Goal: Communication & Community: Ask a question

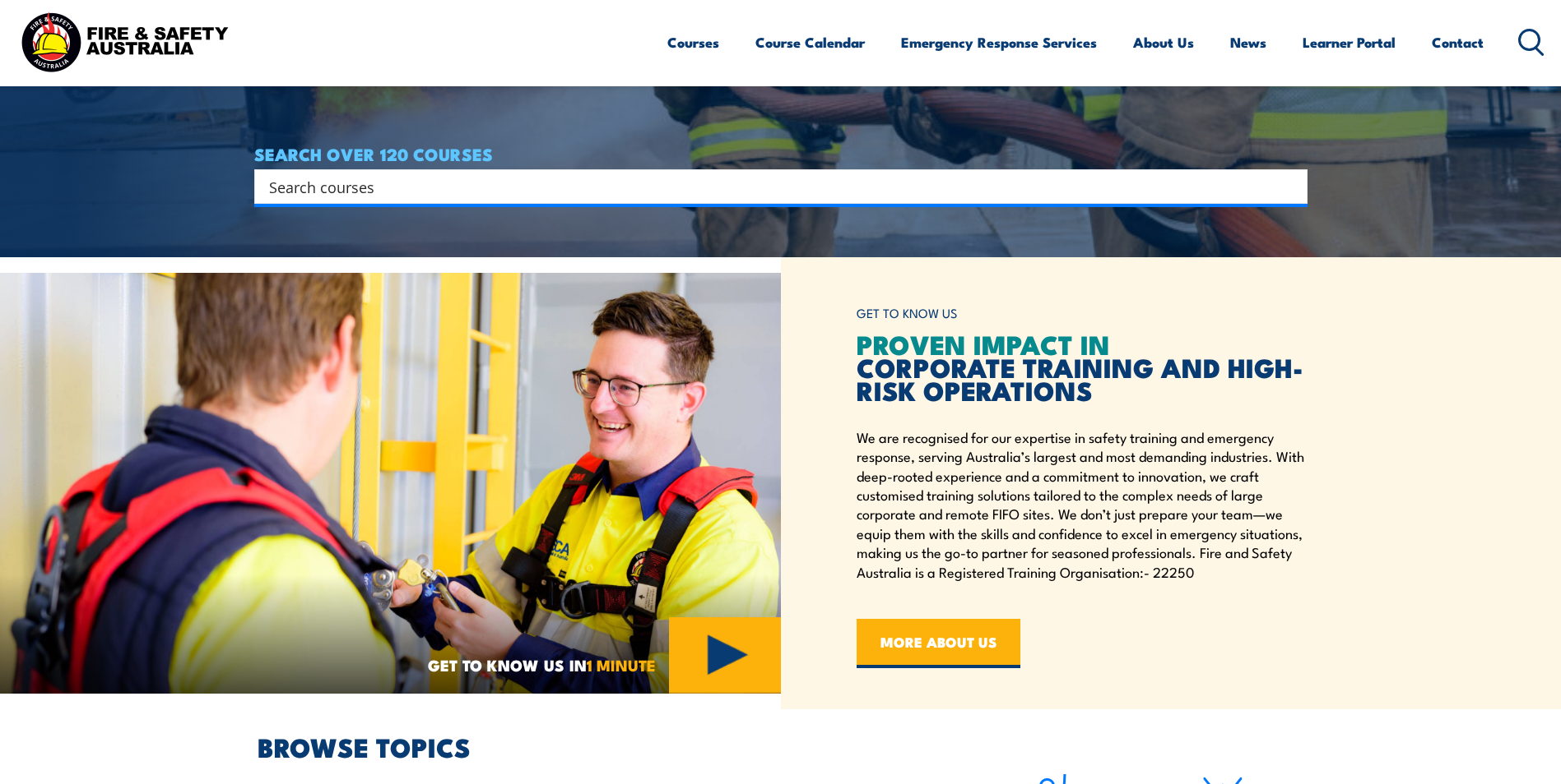
scroll to position [568, 0]
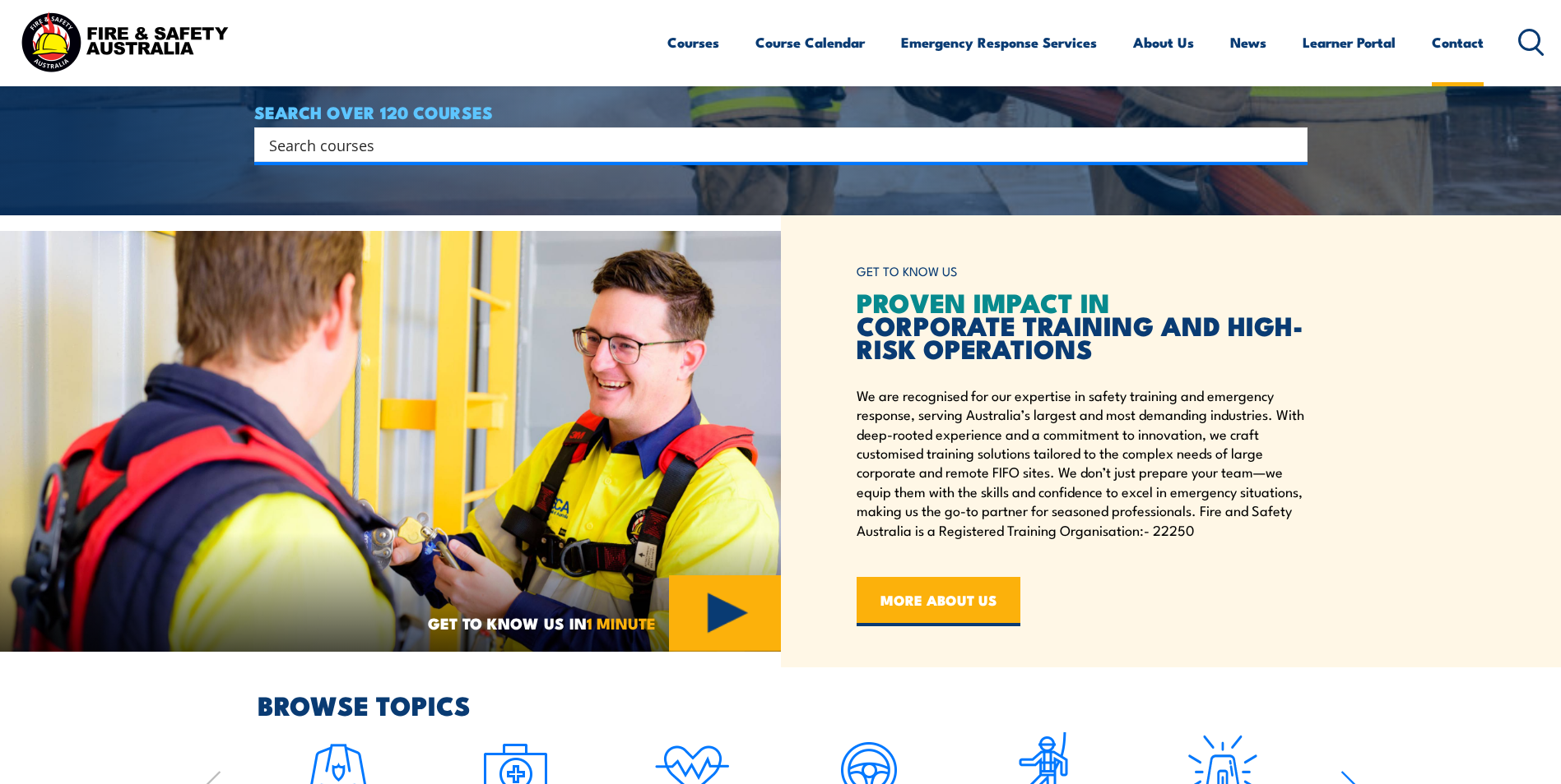
click at [1448, 29] on link "Contact" at bounding box center [1457, 43] width 51 height 44
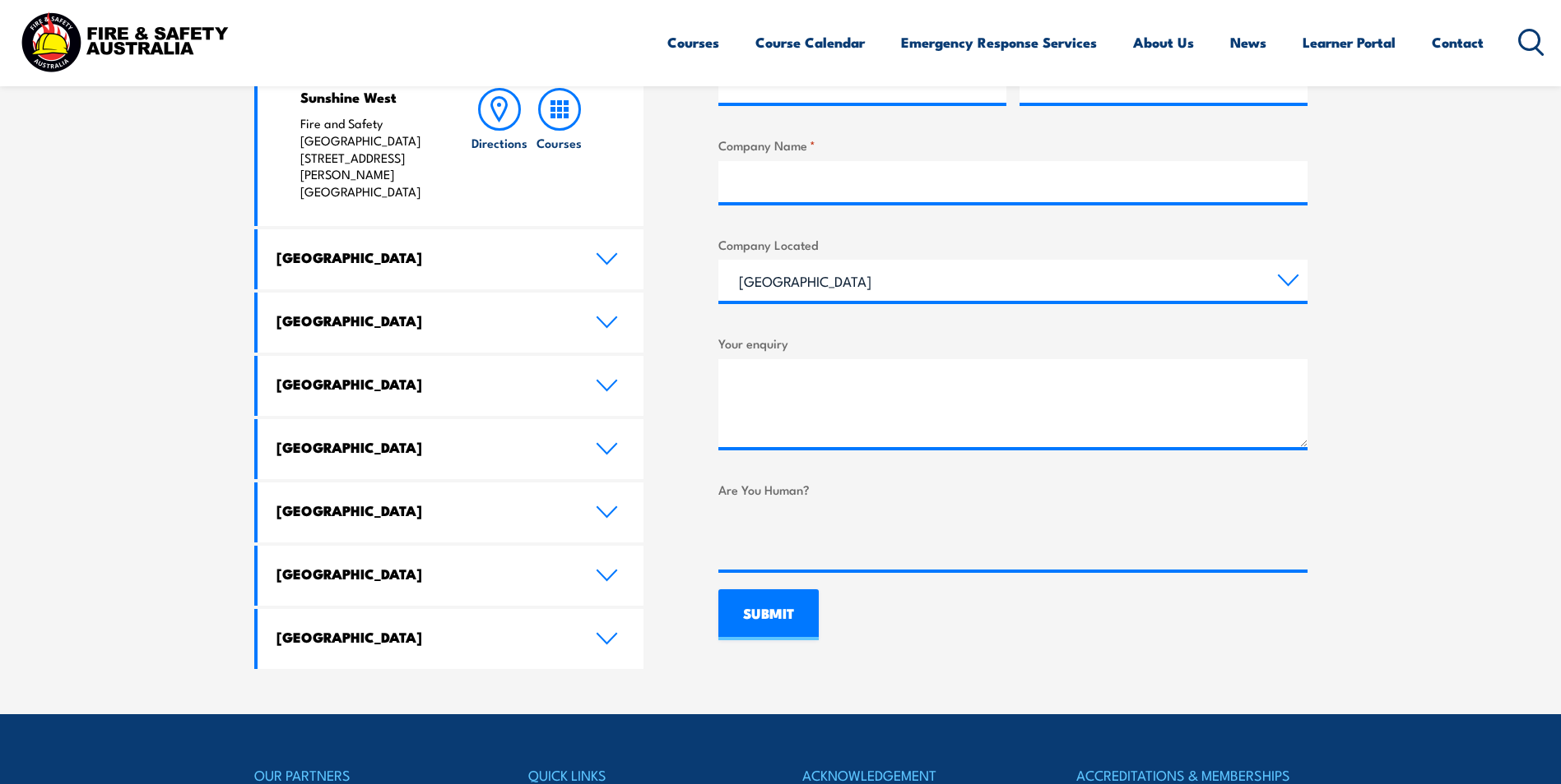
scroll to position [818, 0]
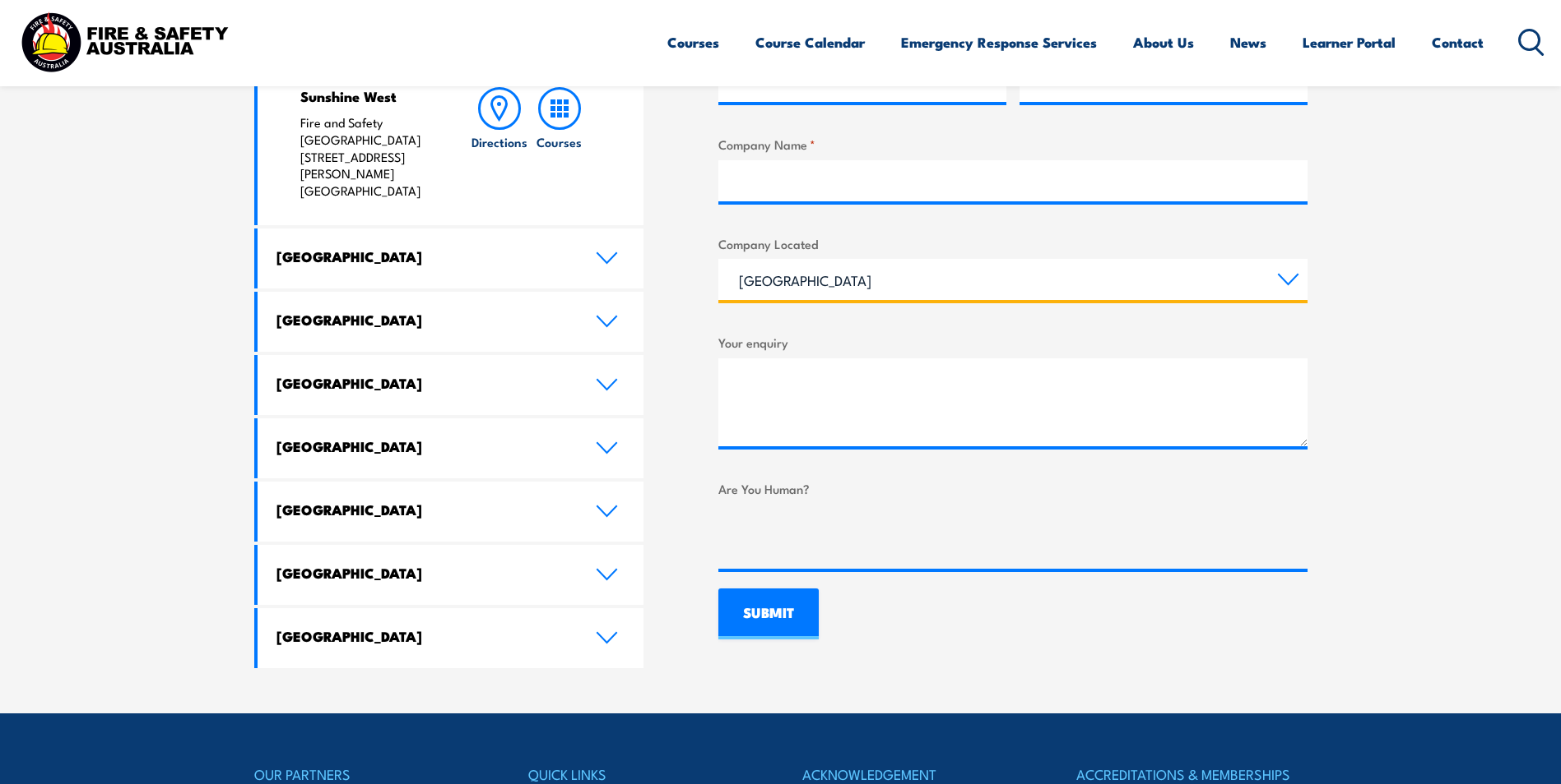
click at [941, 276] on select "[GEOGRAPHIC_DATA] [GEOGRAPHIC_DATA] [GEOGRAPHIC_DATA] [GEOGRAPHIC_DATA] [GEOGRA…" at bounding box center [1012, 280] width 589 height 42
select select "Victoria"
click at [718, 259] on select "[GEOGRAPHIC_DATA] [GEOGRAPHIC_DATA] [GEOGRAPHIC_DATA] [GEOGRAPHIC_DATA] [GEOGRA…" at bounding box center [1012, 280] width 589 height 42
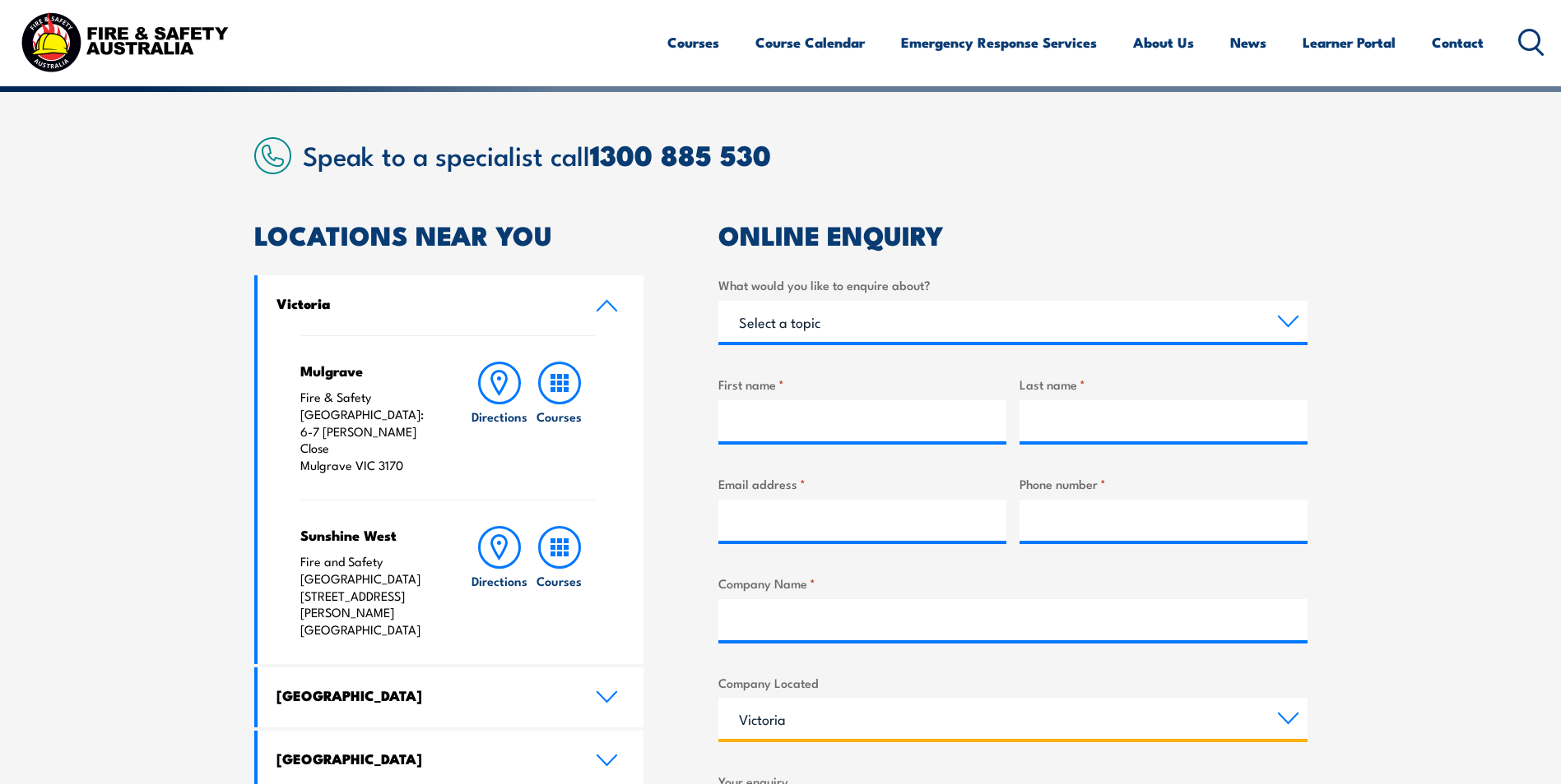
scroll to position [377, 0]
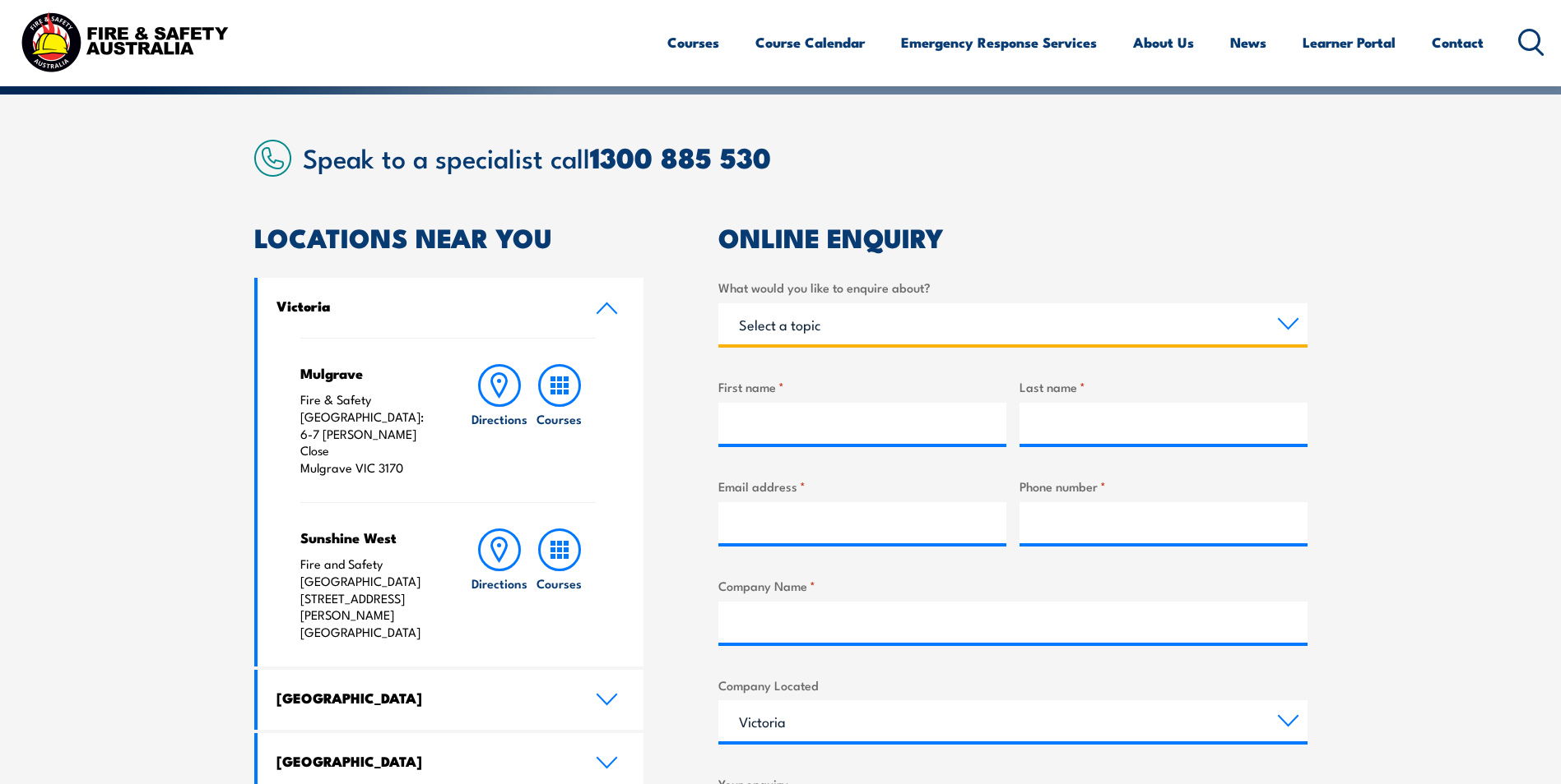
click at [874, 320] on select "Select a topic Training Emergency Response Services General Enquiry" at bounding box center [1012, 324] width 589 height 42
select select "General Enquiry"
click at [718, 304] on select "Select a topic Training Emergency Response Services General Enquiry" at bounding box center [1012, 324] width 589 height 42
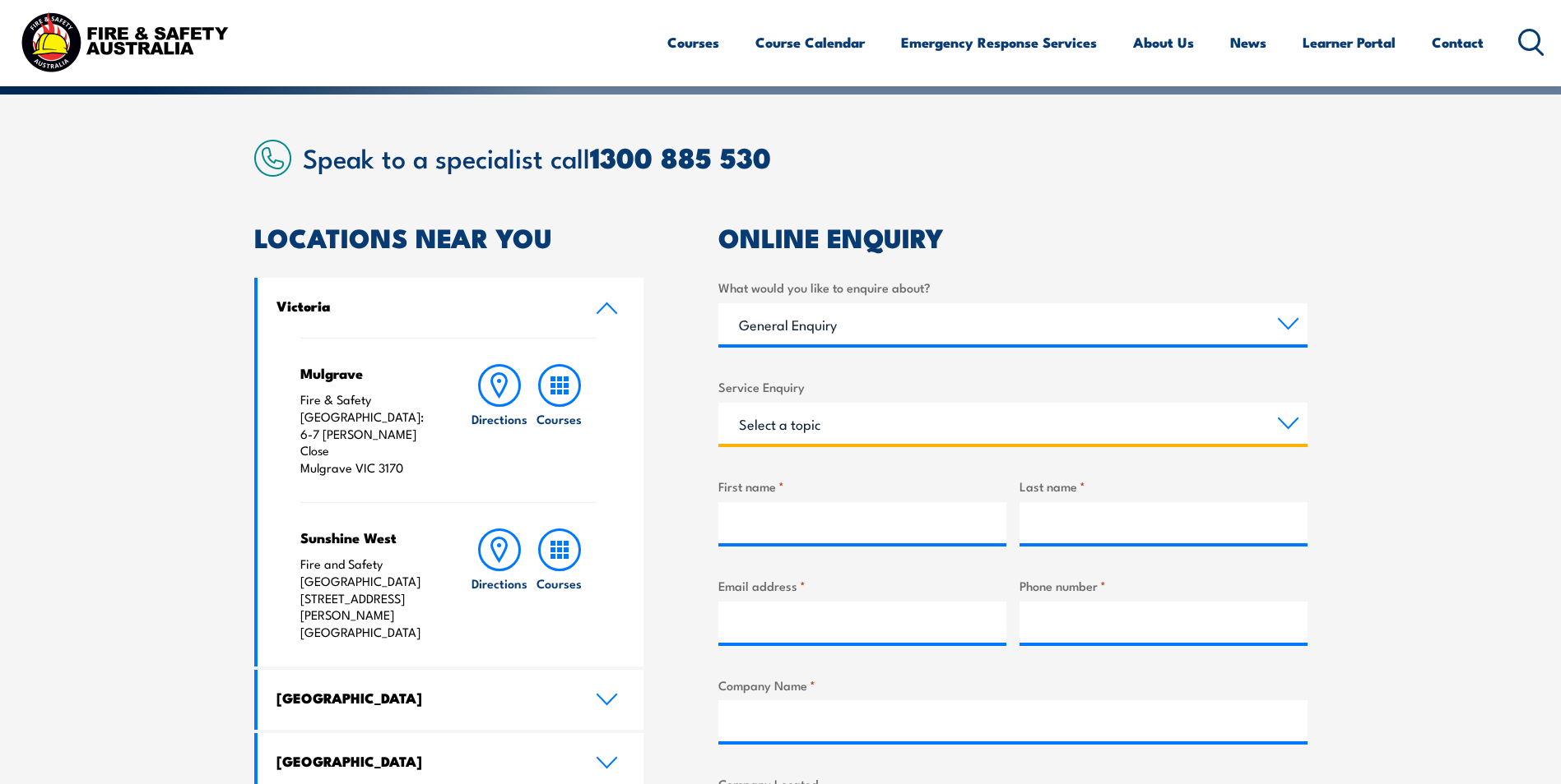
click at [827, 425] on select "Select a topic Assistance in completing an online enrolment booking Request a c…" at bounding box center [1012, 423] width 589 height 42
select select "Other"
click at [718, 402] on select "Select a topic Assistance in completing an online enrolment booking Request a c…" at bounding box center [1012, 423] width 589 height 42
drag, startPoint x: 870, startPoint y: 615, endPoint x: 876, endPoint y: 568, distance: 47.4
click at [876, 568] on div "What would you like to enquire about? Select a topic Training Emergency Respons…" at bounding box center [1012, 694] width 589 height 832
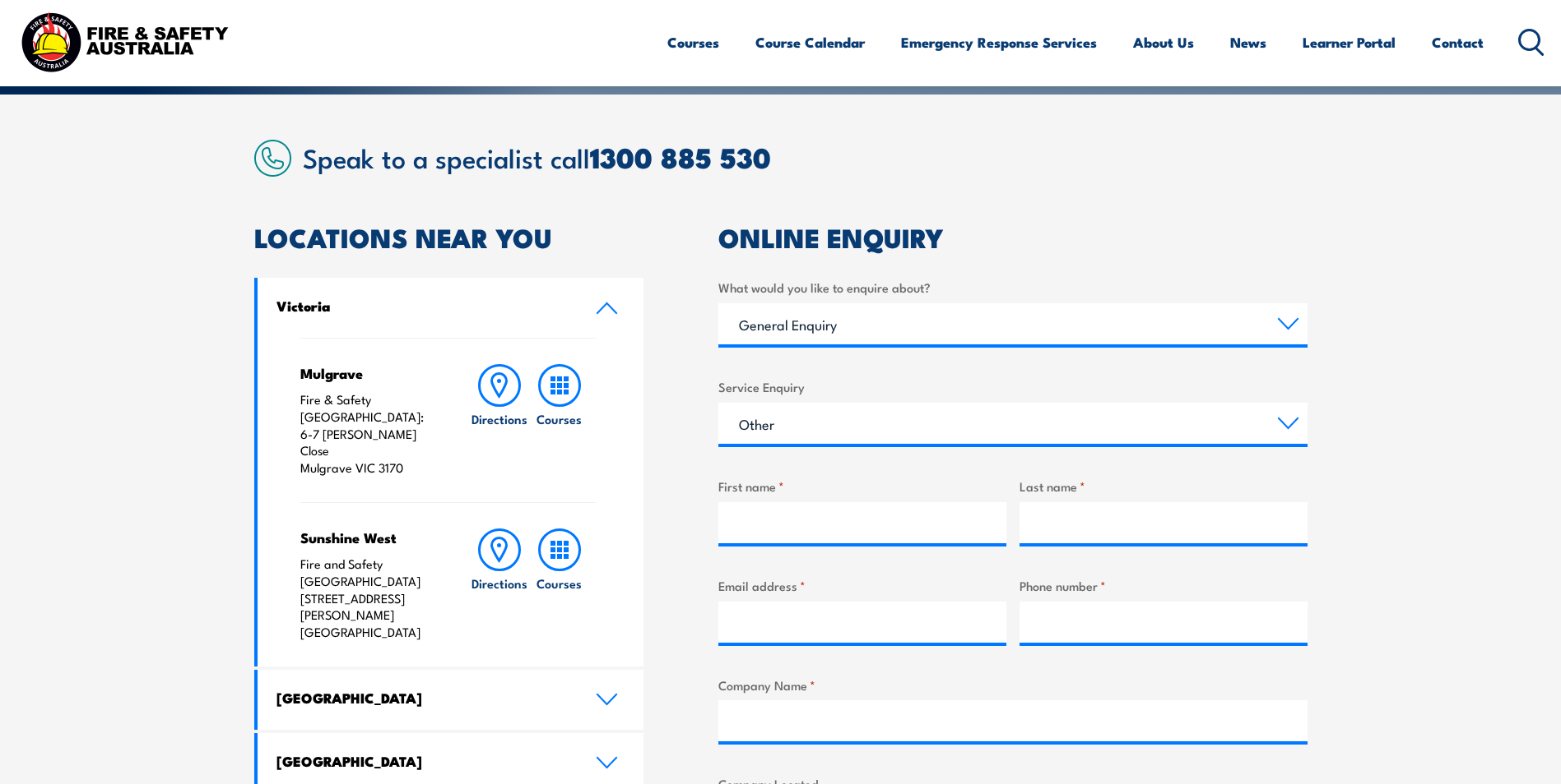
click at [689, 522] on div "LOCATIONS NEAR YOU [GEOGRAPHIC_DATA][PERSON_NAME] Fire & Safety [GEOGRAPHIC_DAT…" at bounding box center [780, 703] width 1053 height 955
click at [804, 520] on input "First name *" at bounding box center [862, 523] width 288 height 42
type input "[PERSON_NAME]"
type input "[EMAIL_ADDRESS][DOMAIN_NAME]"
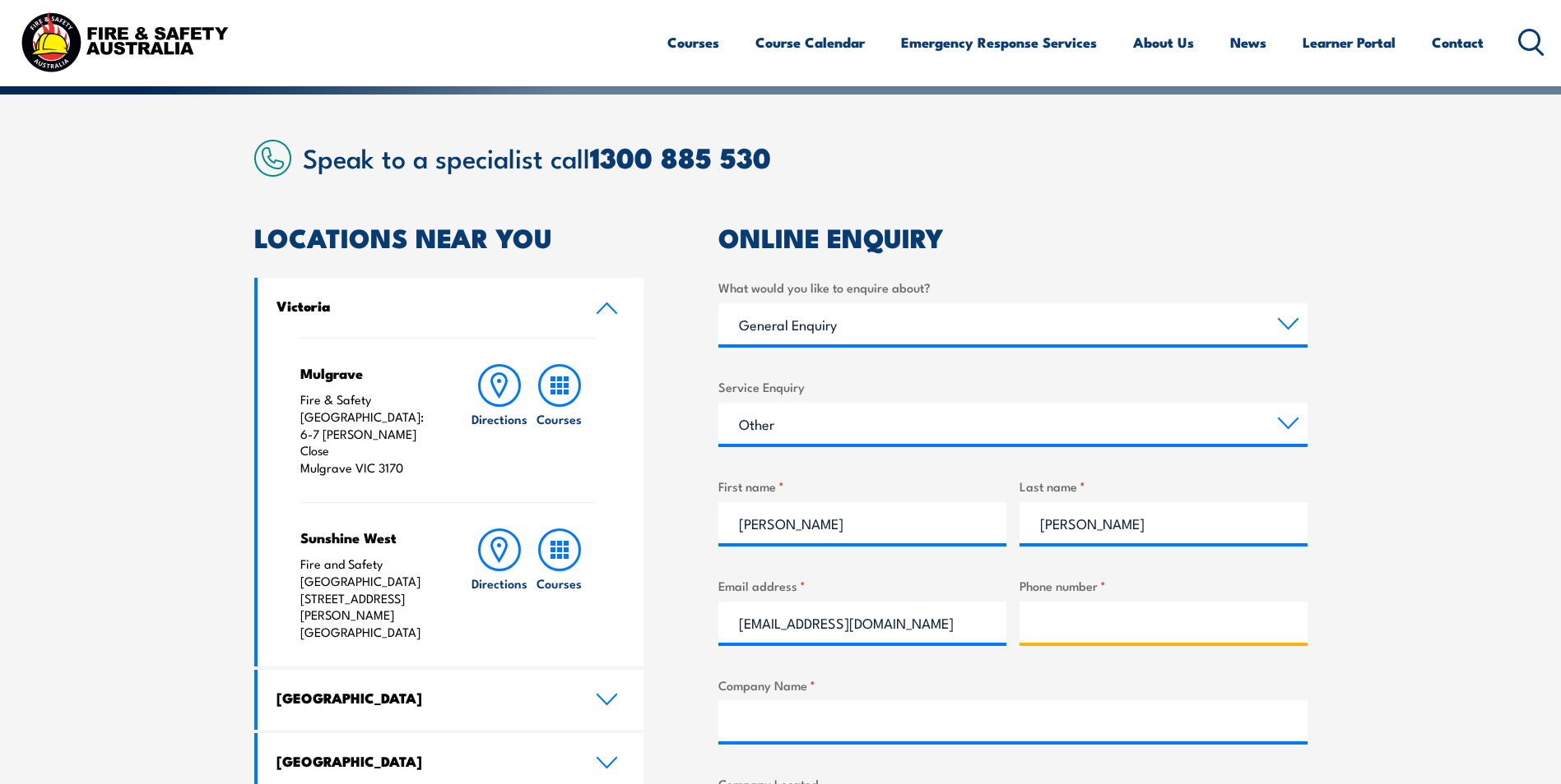
type input "0409205933"
type input "Vestas"
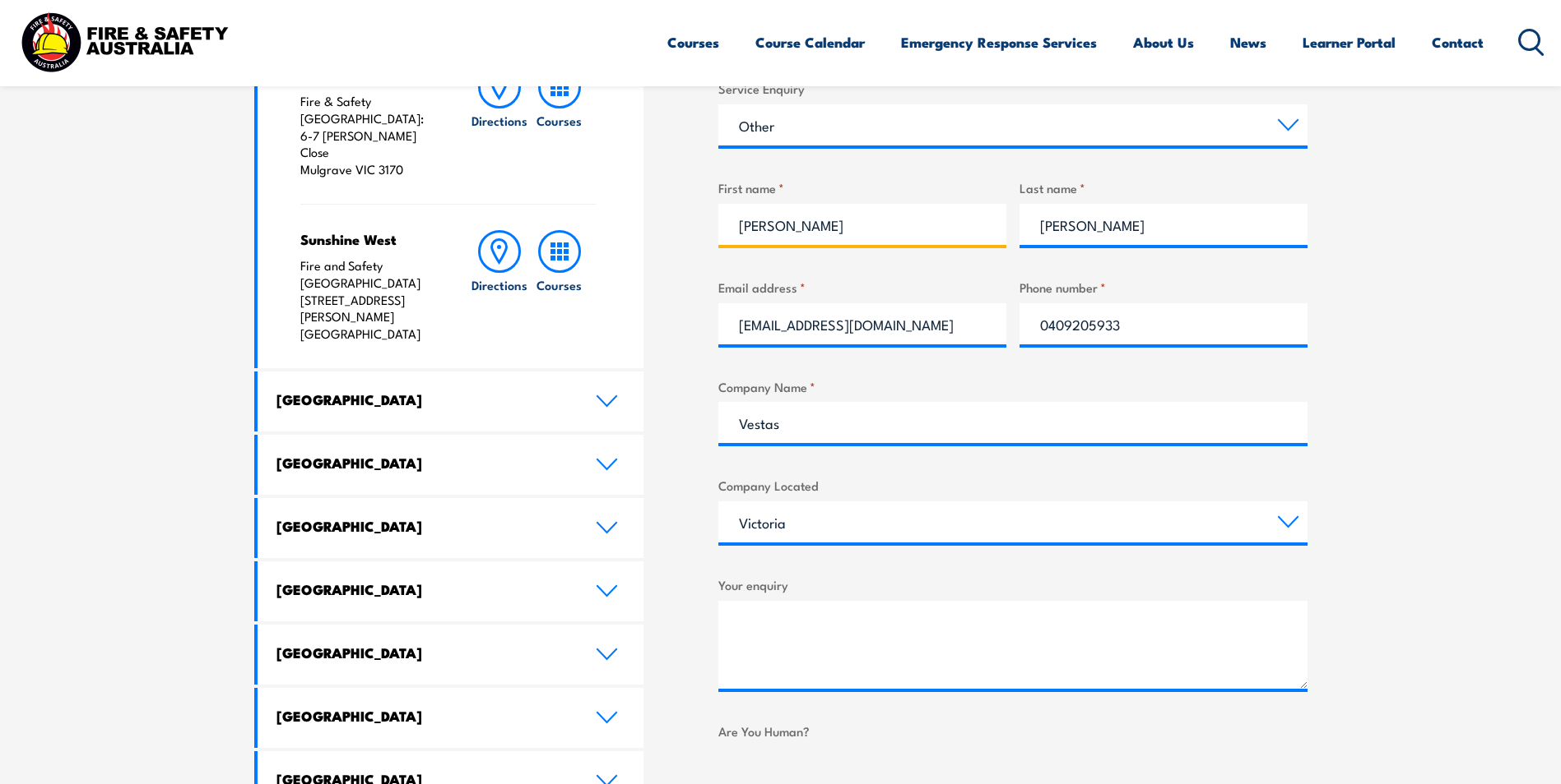
scroll to position [676, 0]
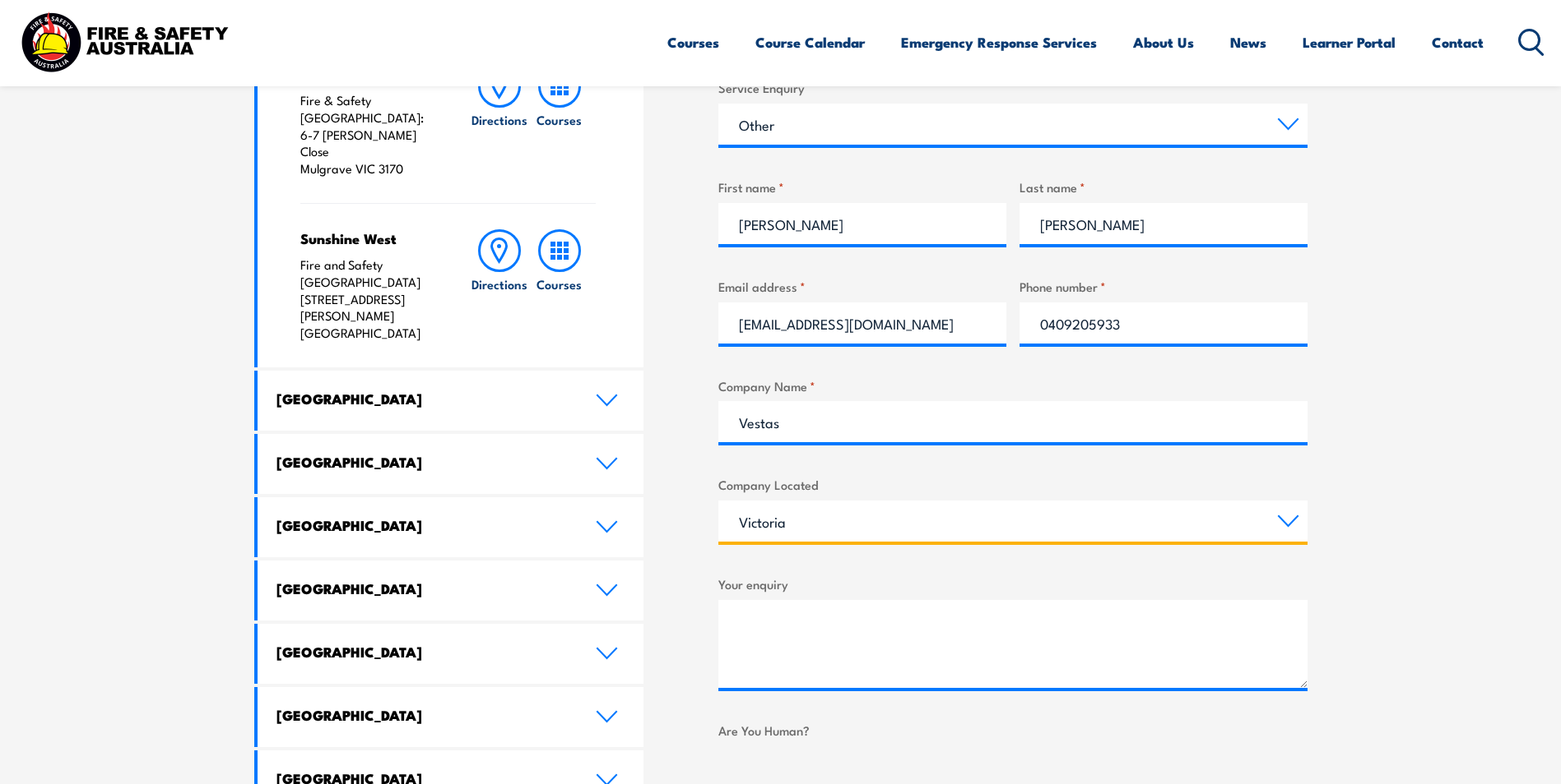
click at [851, 522] on select "[GEOGRAPHIC_DATA] [GEOGRAPHIC_DATA] [GEOGRAPHIC_DATA] [GEOGRAPHIC_DATA] [GEOGRA…" at bounding box center [1012, 521] width 589 height 42
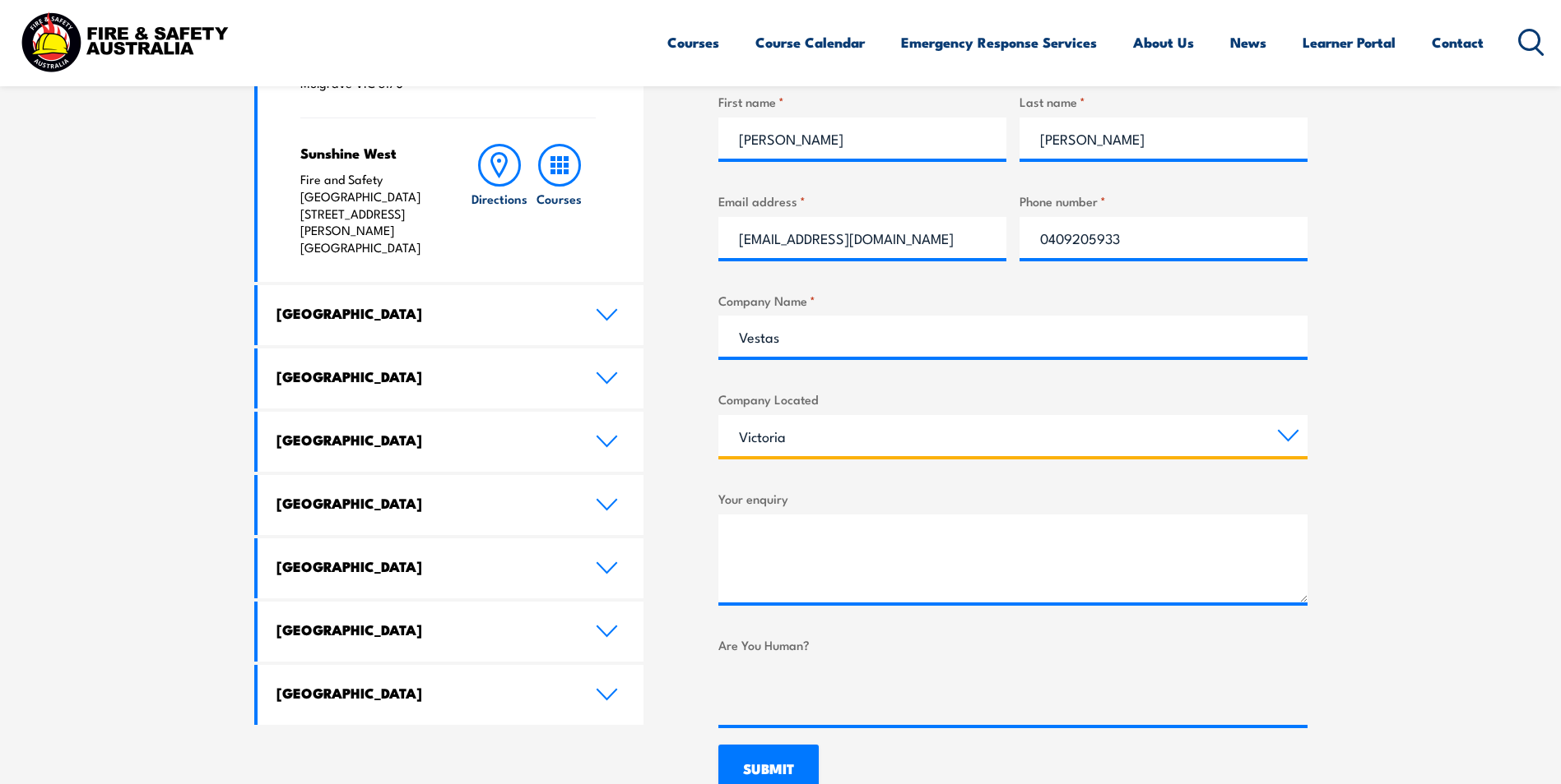
scroll to position [762, 0]
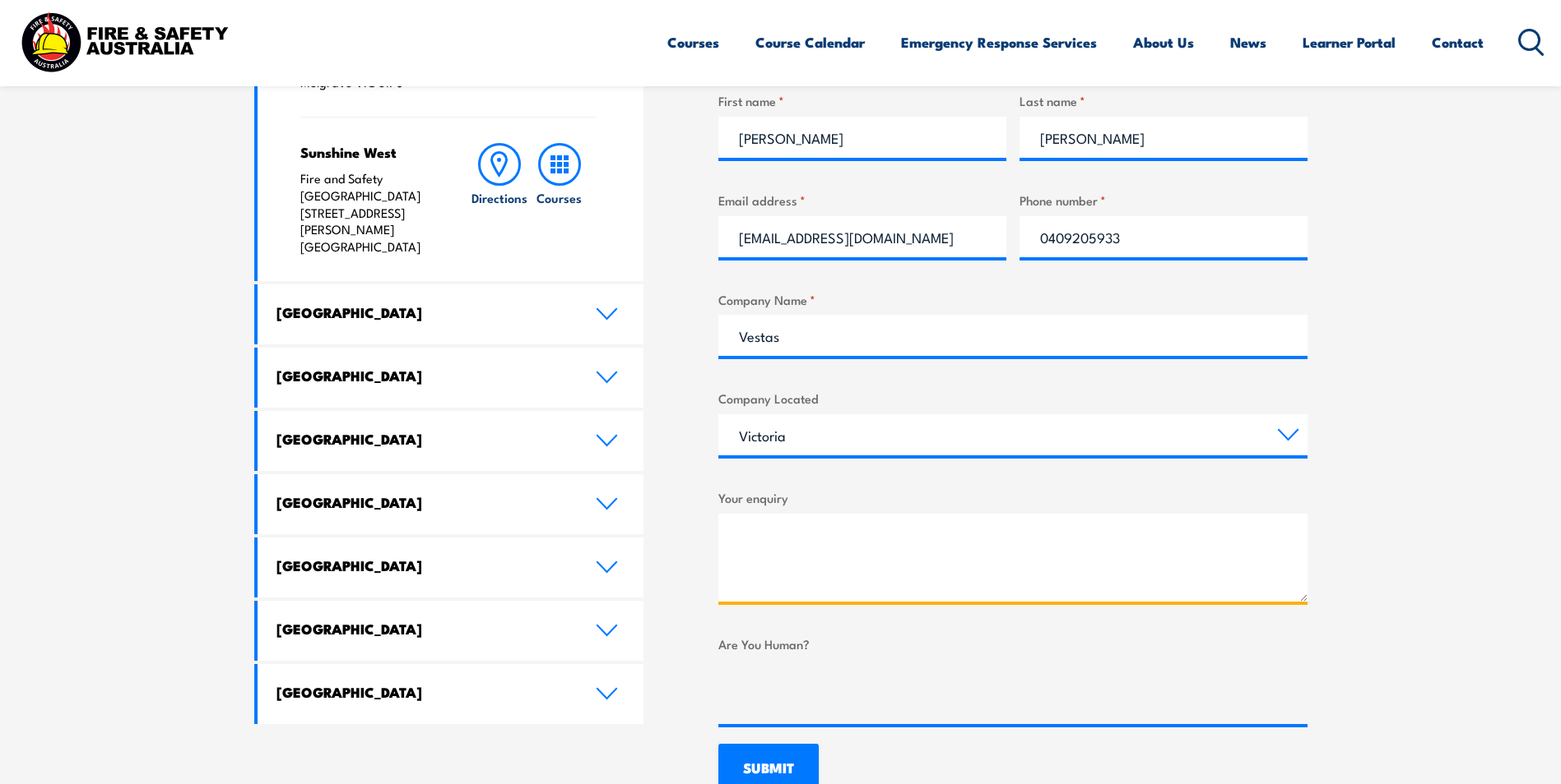
click at [785, 531] on textarea "Your enquiry" at bounding box center [1012, 558] width 589 height 88
paste textarea "Delburn Wind Wind Farm project, which will be constructed to the south of the […"
drag, startPoint x: 877, startPoint y: 539, endPoint x: 818, endPoint y: 532, distance: 59.4
click at [818, 532] on textarea "Delburn Wind Wind Farm project, which will be constructed to the south of the […" at bounding box center [1012, 558] width 589 height 88
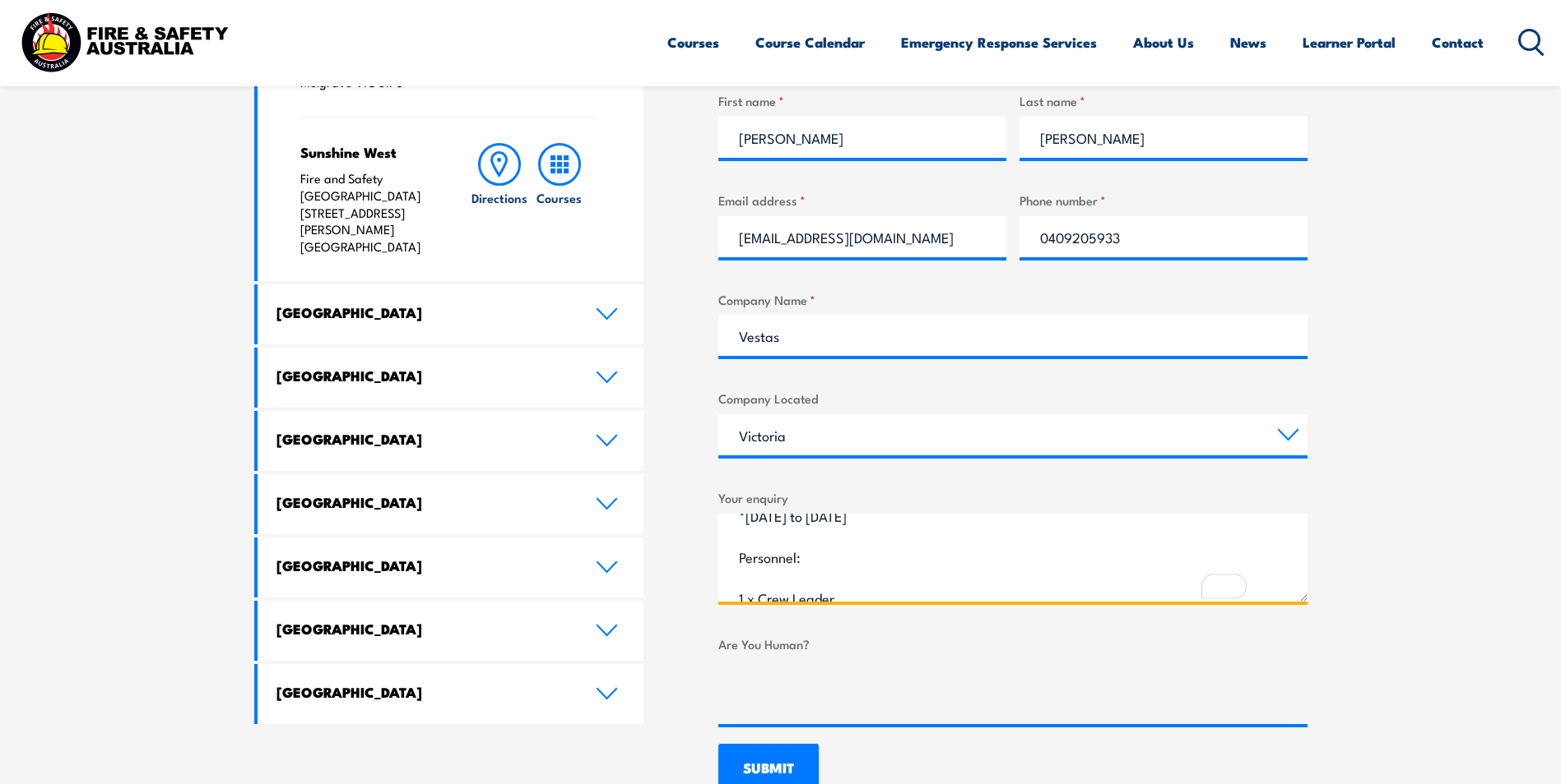
click at [743, 561] on textarea "Delburn Wind Wind Farm project, which will be constructed to the south of the […" at bounding box center [1012, 558] width 589 height 88
click at [814, 559] on textarea "Delburn Wind Wind Farm project, which will be constructed to the south of the […" at bounding box center [1012, 558] width 589 height 88
click at [746, 580] on textarea "Your enquiry" at bounding box center [1012, 558] width 589 height 88
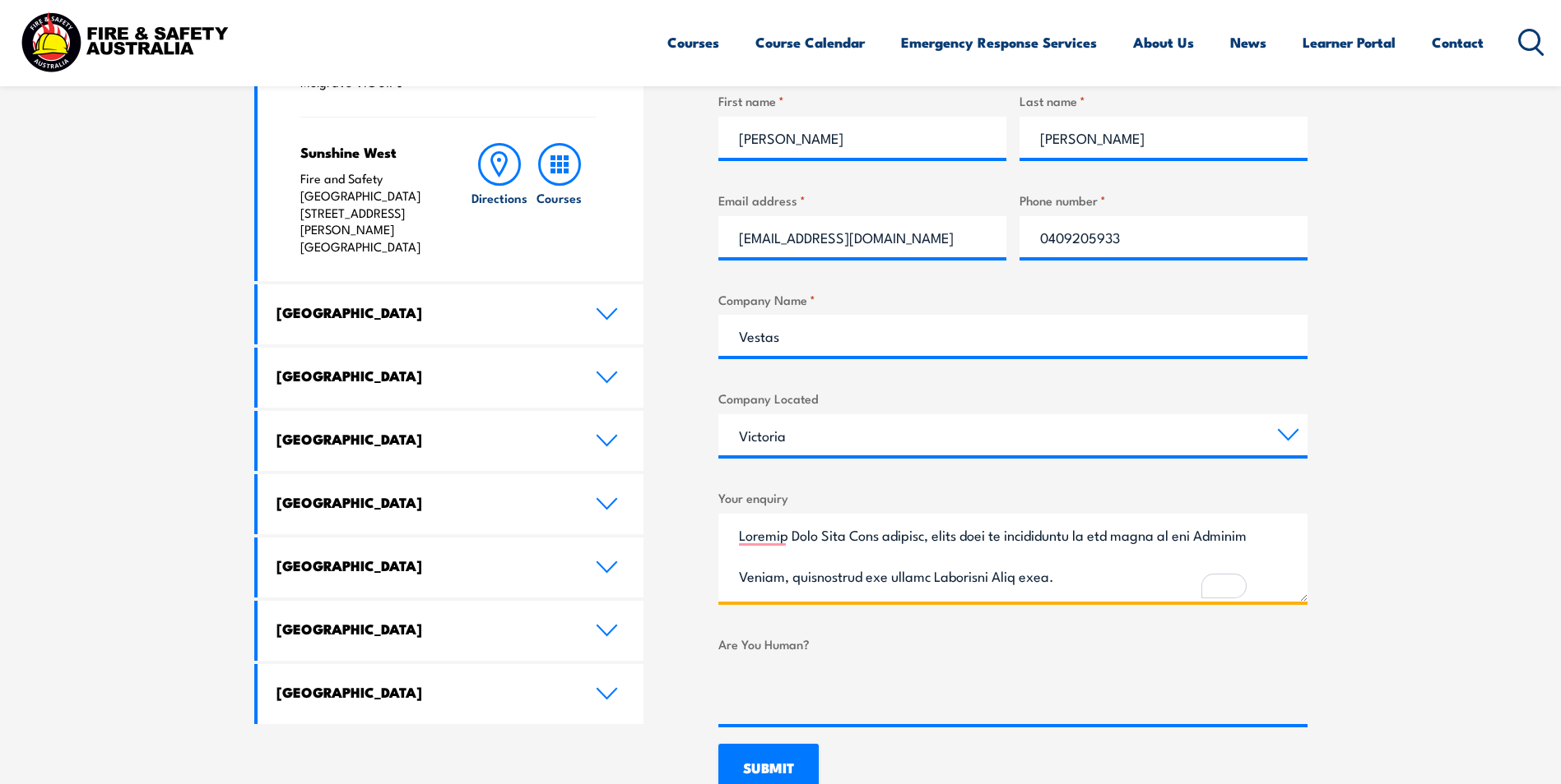
click at [732, 540] on textarea "Your enquiry" at bounding box center [1012, 558] width 589 height 88
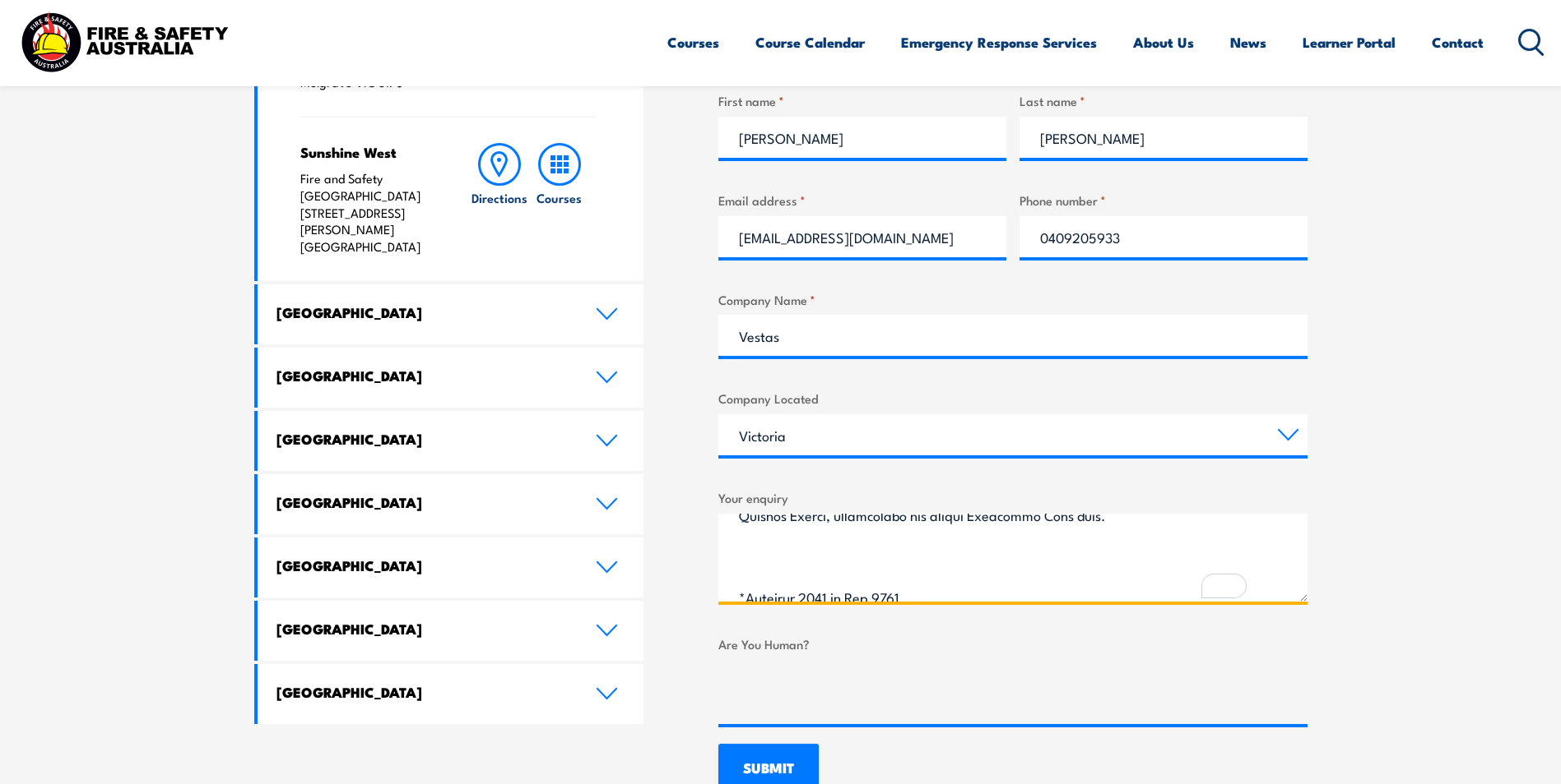
click at [752, 561] on textarea "Your enquiry" at bounding box center [1012, 558] width 589 height 88
drag, startPoint x: 941, startPoint y: 561, endPoint x: 737, endPoint y: 573, distance: 204.4
click at [737, 573] on textarea "Your enquiry" at bounding box center [1012, 558] width 589 height 88
click at [840, 565] on textarea "Your enquiry" at bounding box center [1012, 558] width 589 height 88
paste textarea "The working period is as follows."
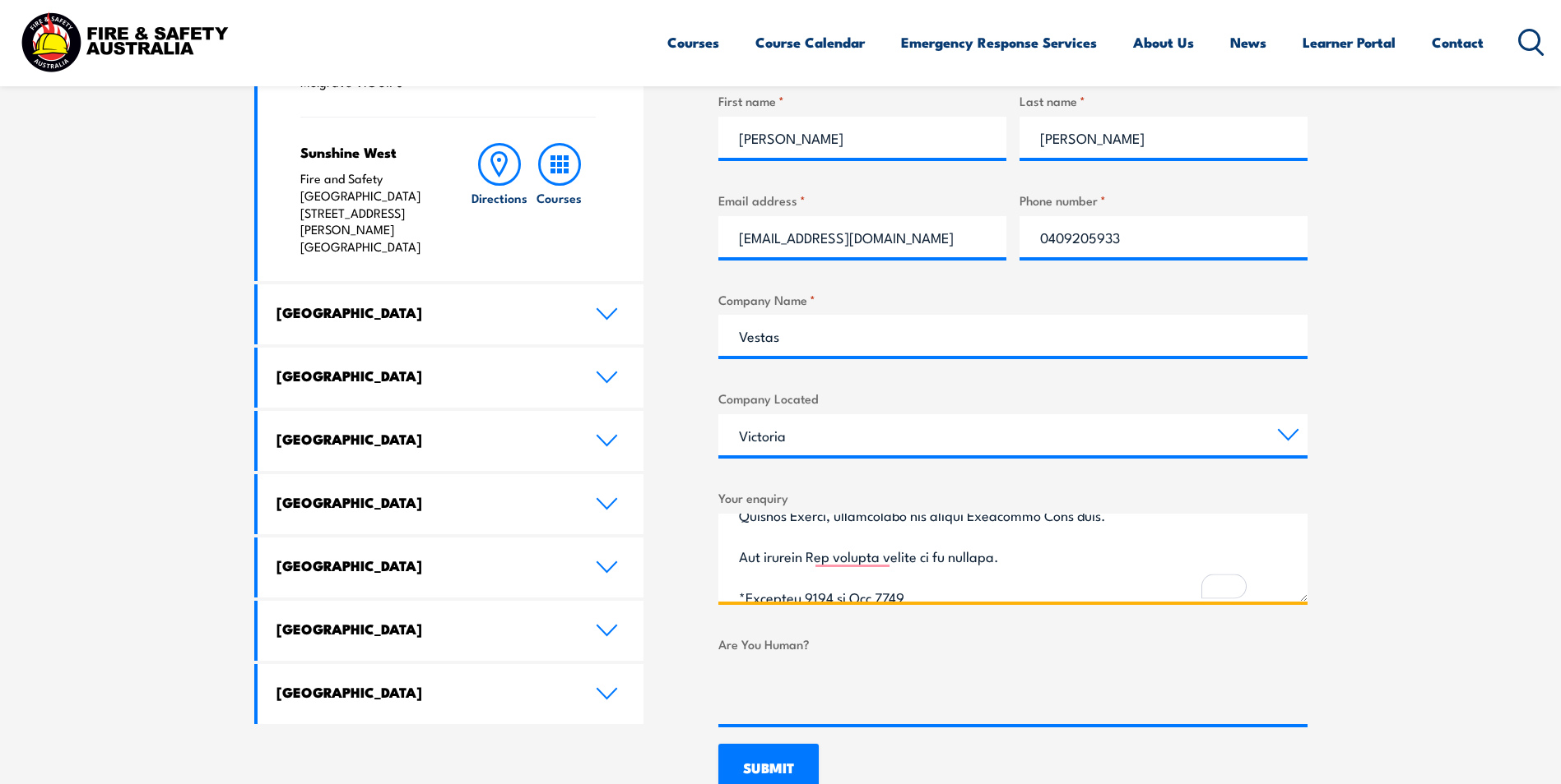
click at [815, 560] on textarea "Your enquiry" at bounding box center [1012, 558] width 589 height 88
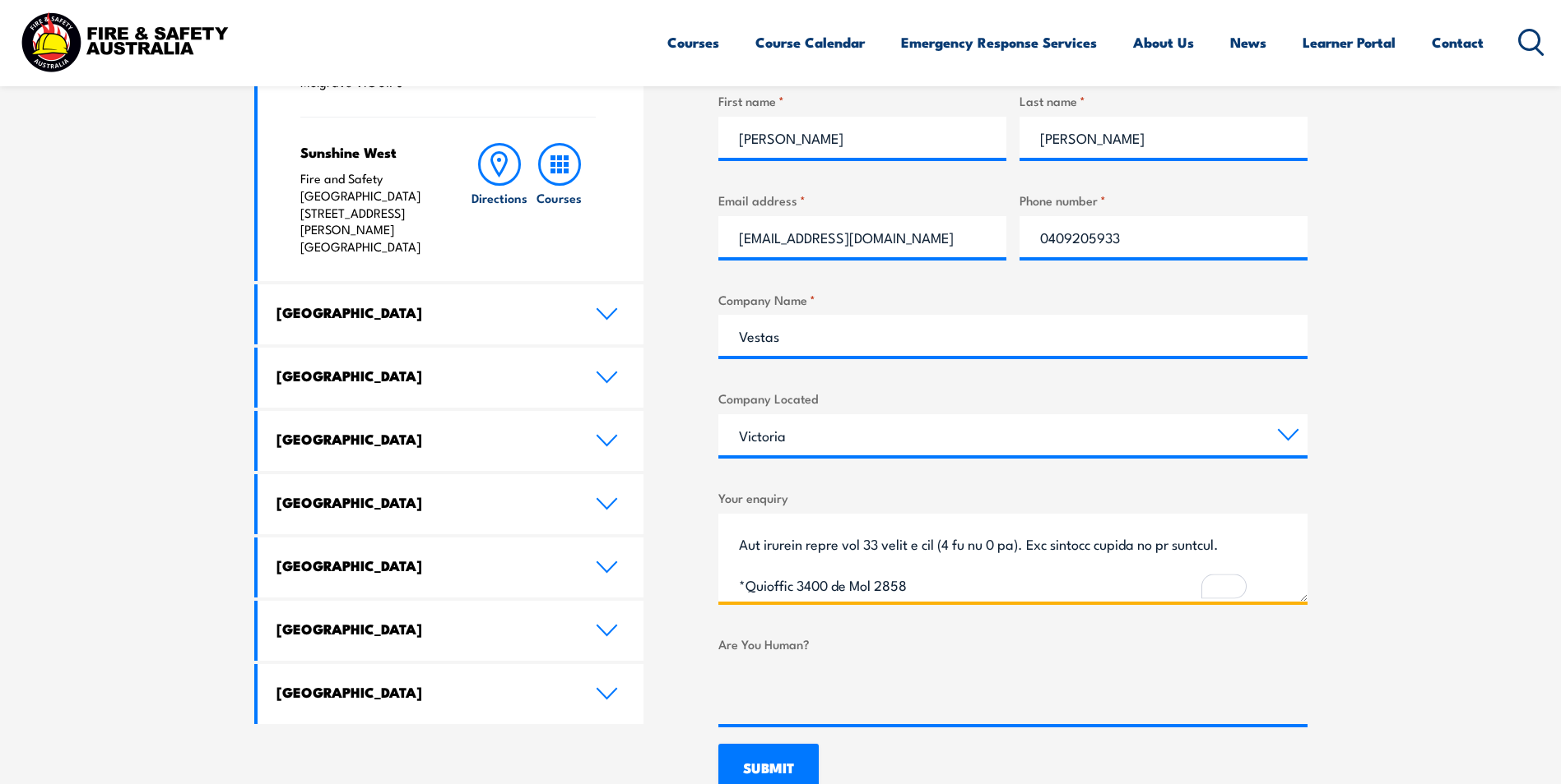
scroll to position [178, 0]
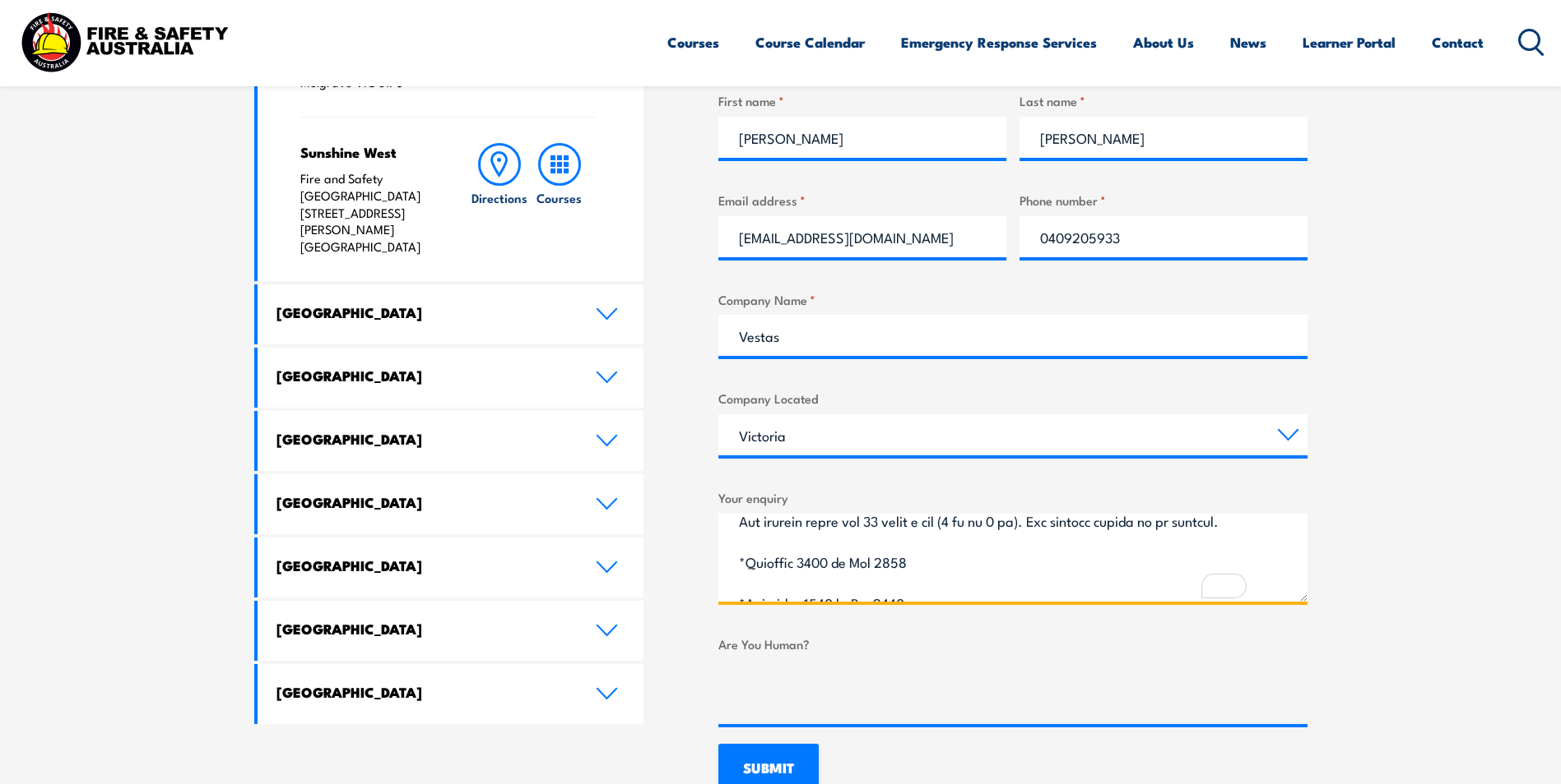
click at [802, 569] on textarea "Your enquiry" at bounding box center [1012, 558] width 589 height 88
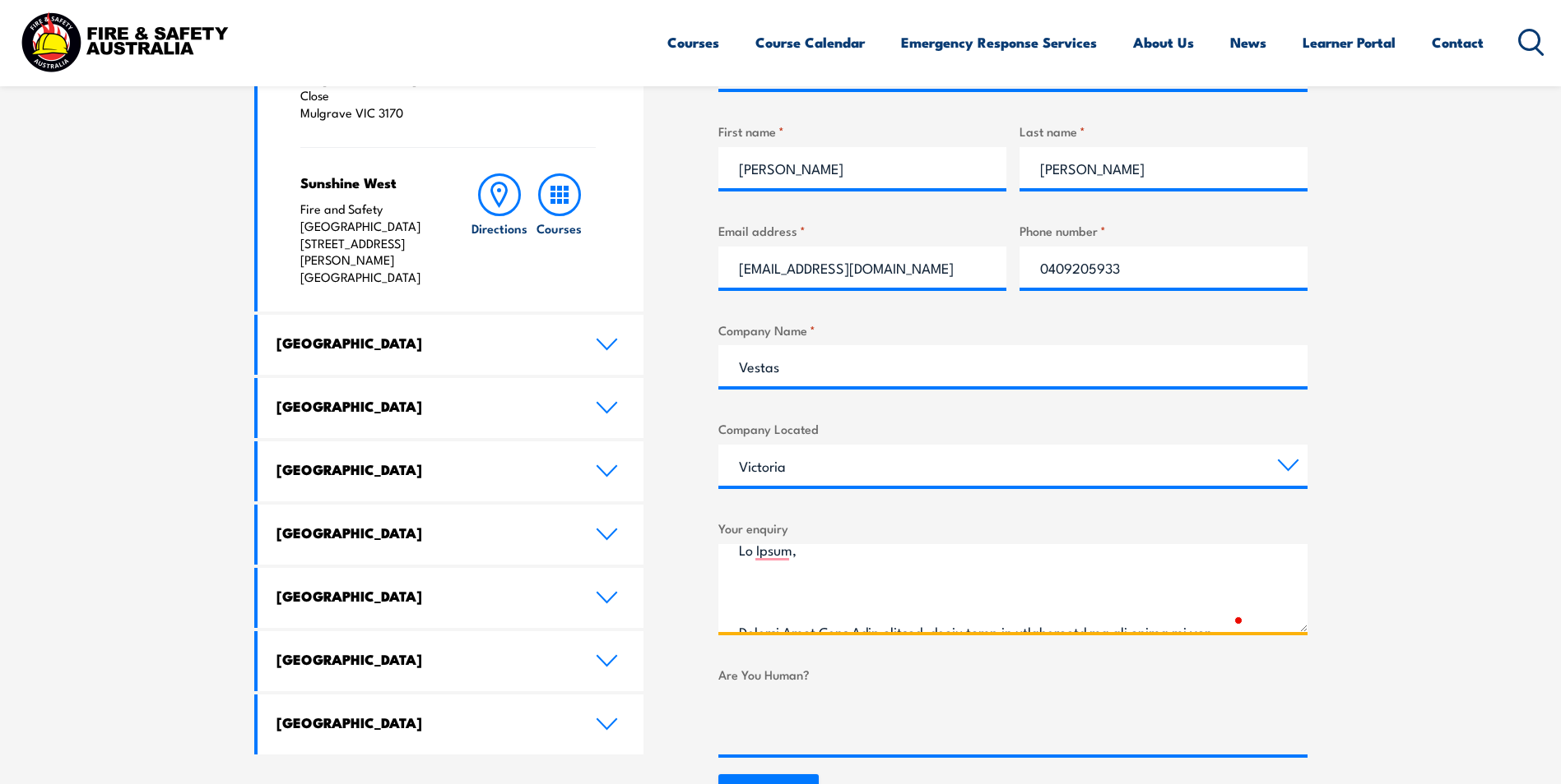
scroll to position [15, 0]
click at [759, 593] on textarea "Your enquiry" at bounding box center [1012, 588] width 589 height 88
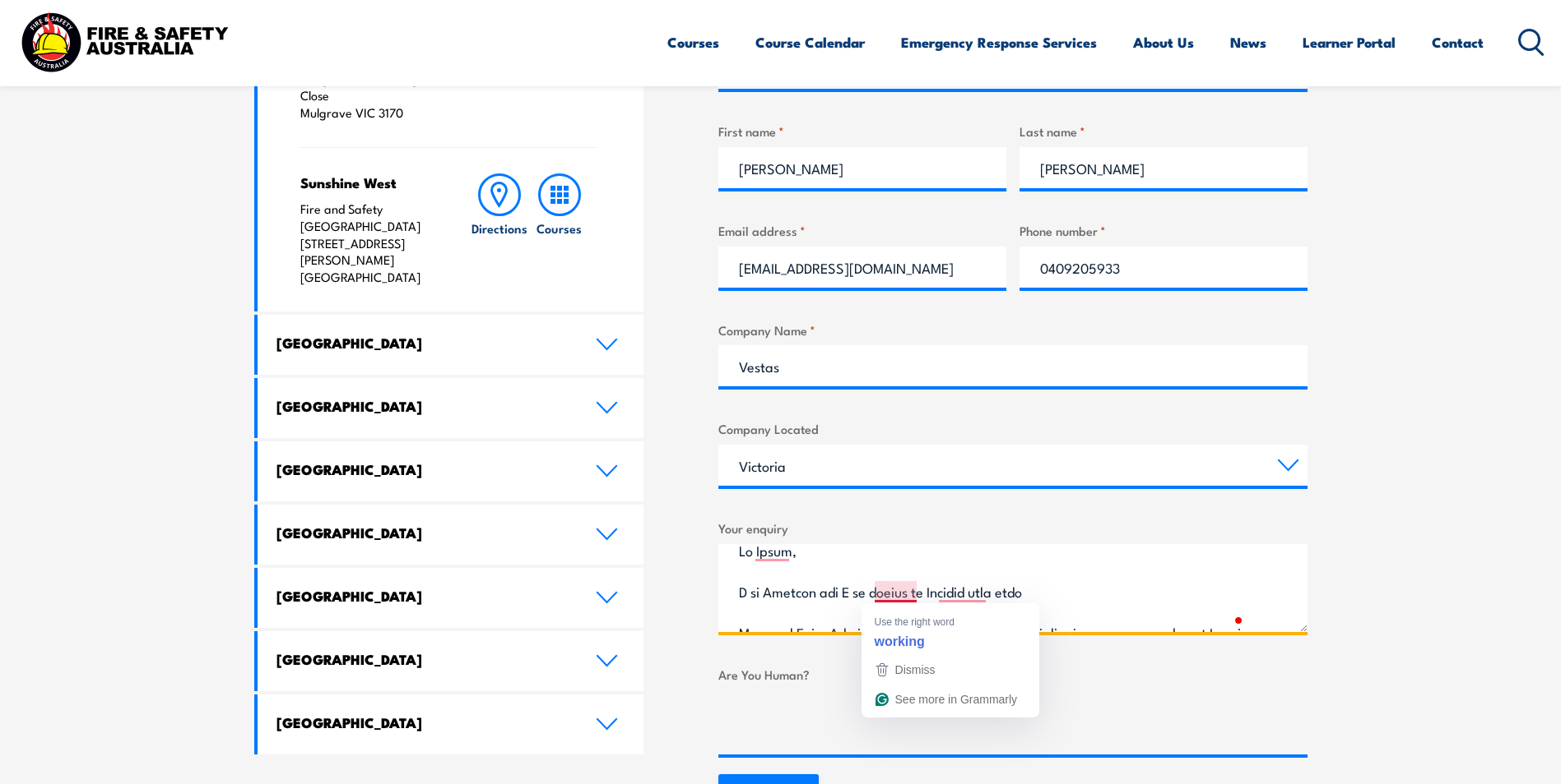
click at [891, 595] on textarea "Your enquiry" at bounding box center [1012, 588] width 589 height 88
click at [1062, 591] on textarea "Your enquiry" at bounding box center [1012, 588] width 589 height 88
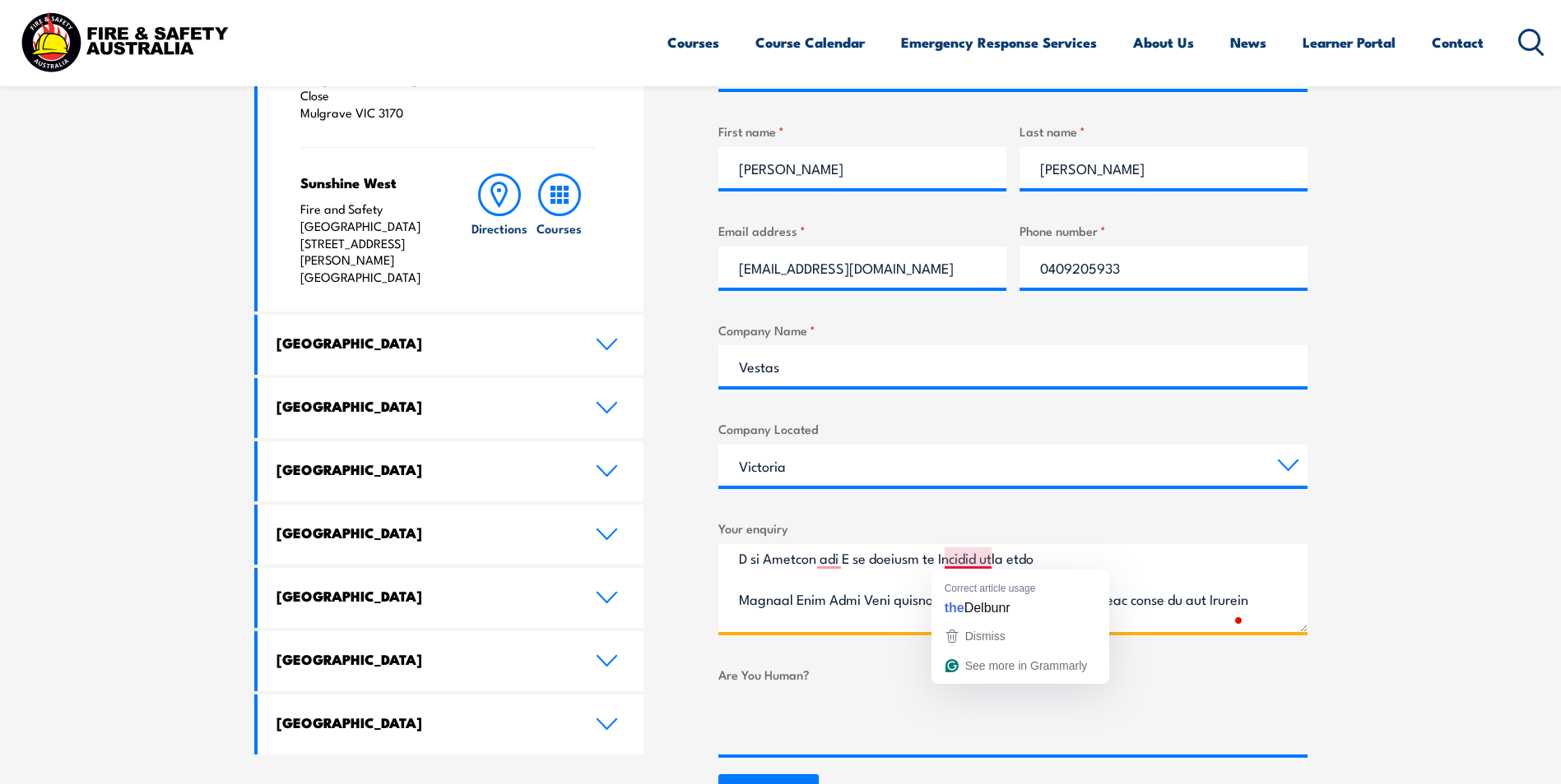
click at [988, 556] on textarea "Your enquiry" at bounding box center [1012, 588] width 589 height 88
click at [1110, 560] on textarea "Your enquiry" at bounding box center [1012, 588] width 589 height 88
click at [943, 559] on textarea "Your enquiry" at bounding box center [1012, 588] width 589 height 88
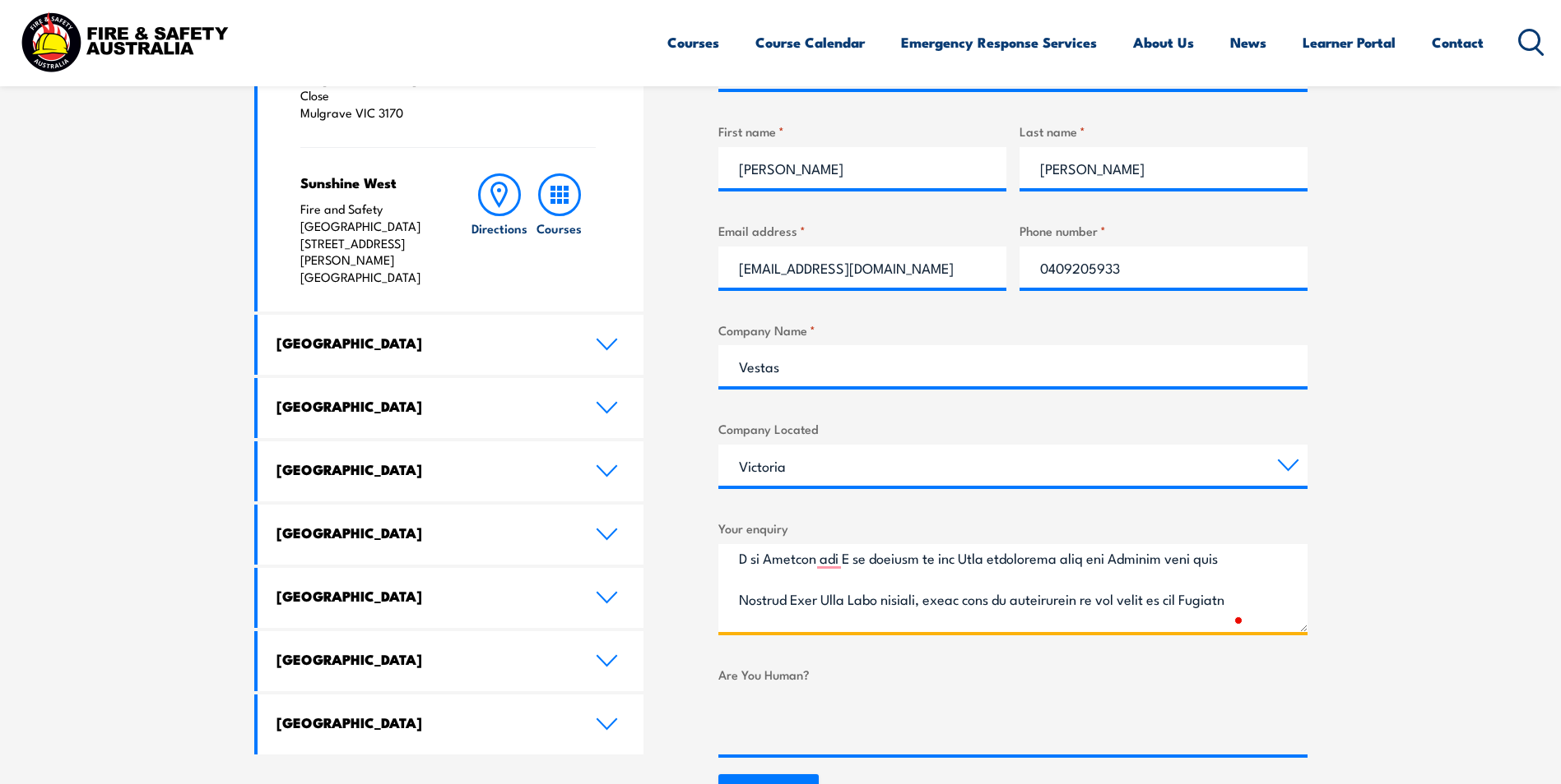
click at [740, 597] on textarea "Your enquiry" at bounding box center [1012, 588] width 589 height 88
drag, startPoint x: 969, startPoint y: 594, endPoint x: 790, endPoint y: 603, distance: 179.2
click at [790, 603] on textarea "Your enquiry" at bounding box center [1012, 588] width 589 height 88
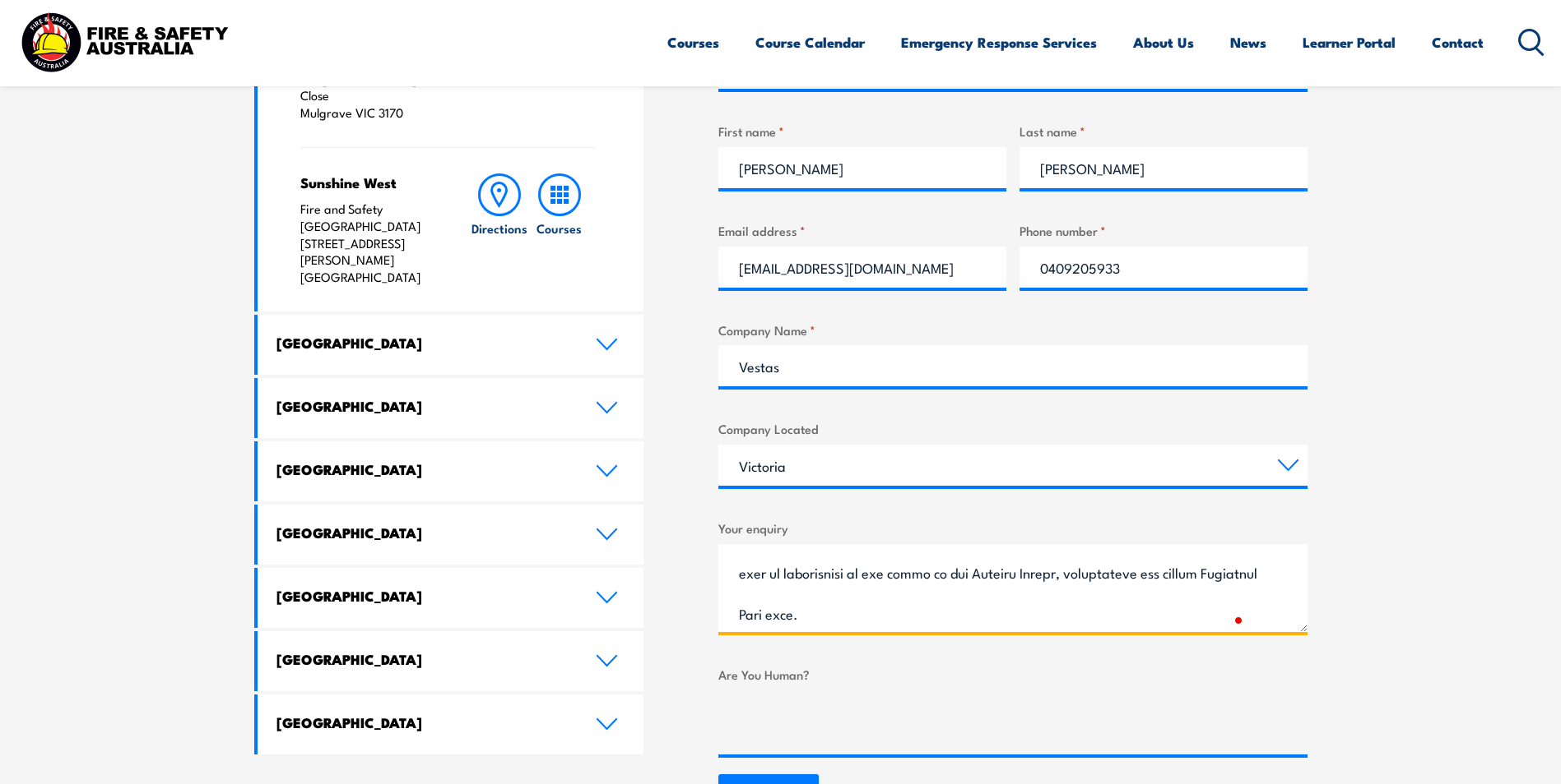
scroll to position [77, 0]
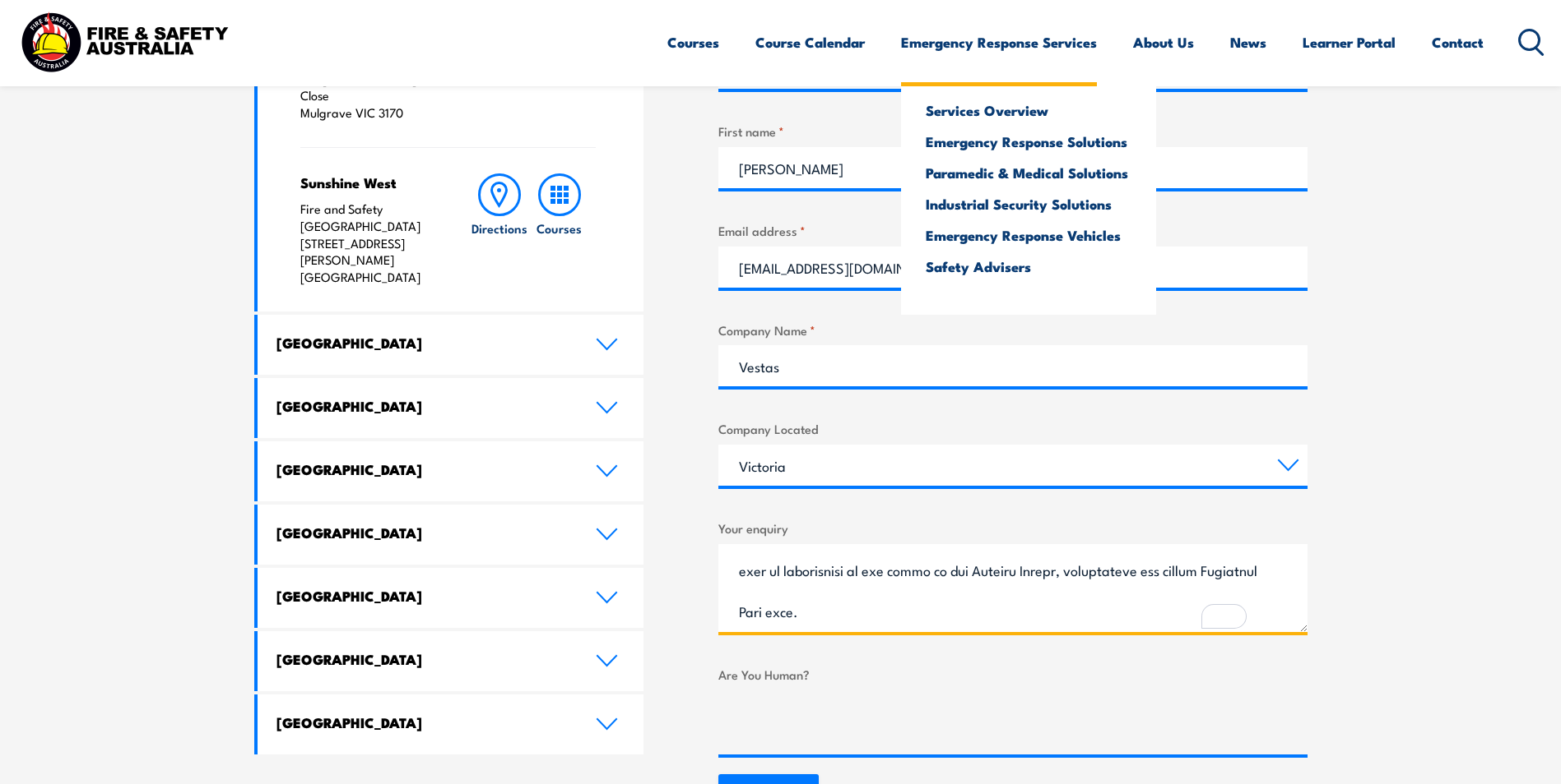
type textarea "Hi There, I am [PERSON_NAME] and I am working on the Fire management plan for […"
